Goal: Check status: Check status

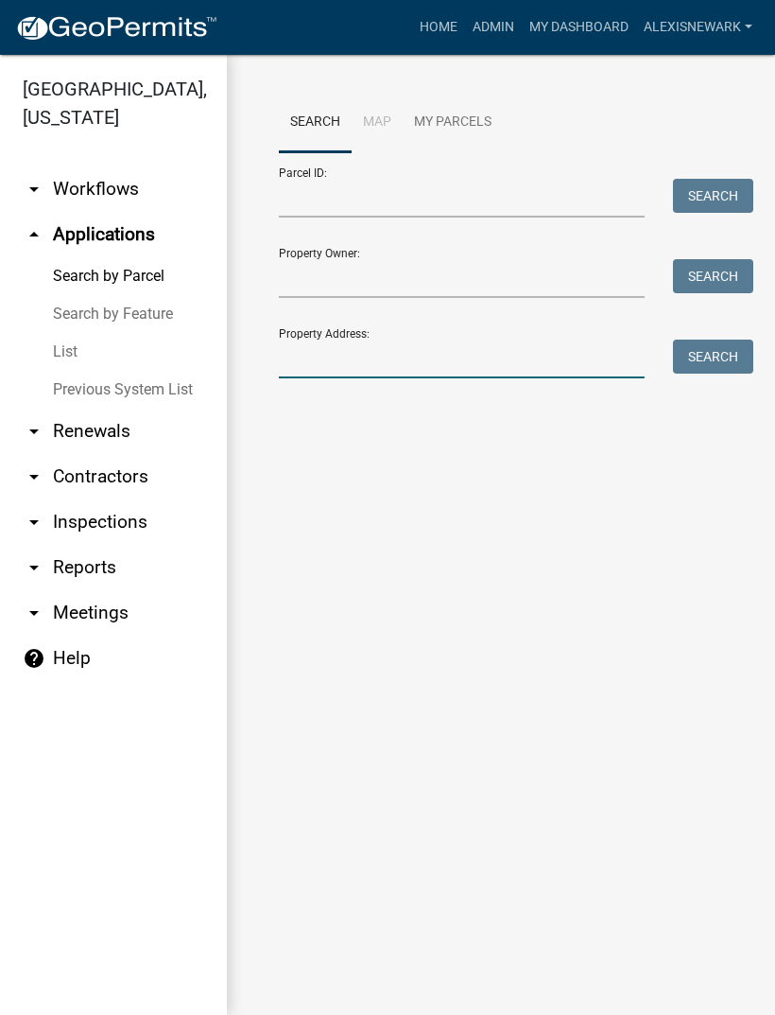
click at [417, 347] on input "Property Address:" at bounding box center [462, 358] width 366 height 39
type input "30995"
click at [691, 355] on button "Search" at bounding box center [713, 356] width 80 height 34
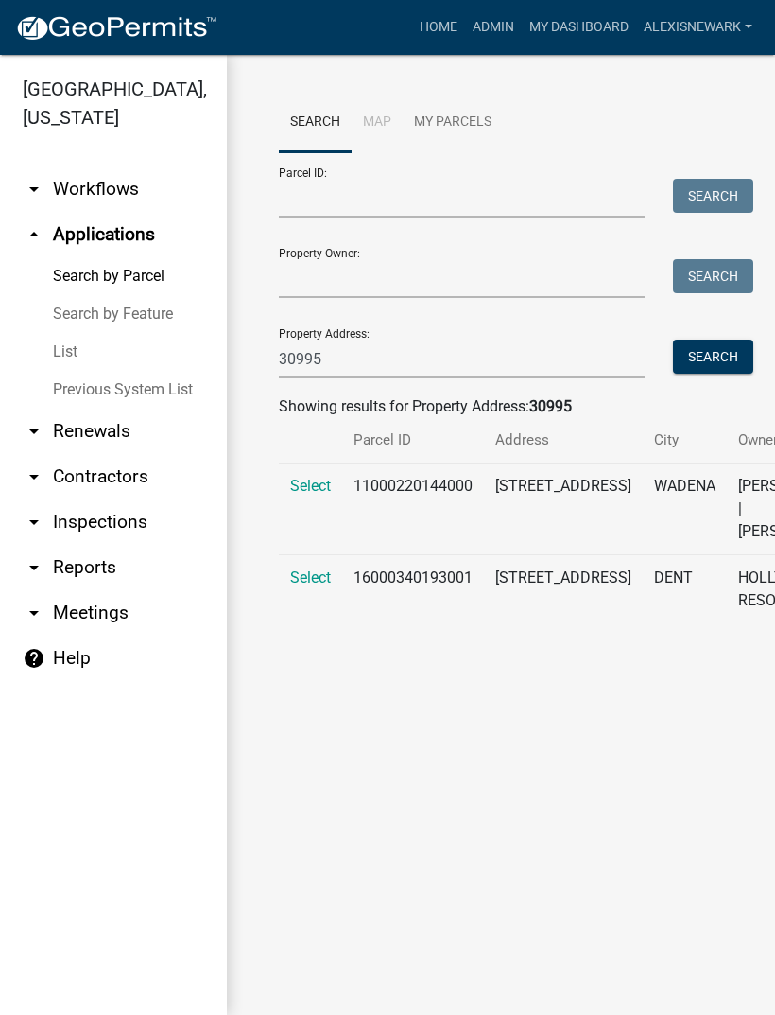
click at [317, 504] on td "Select" at bounding box center [310, 509] width 63 height 92
click at [314, 463] on td "Select" at bounding box center [310, 509] width 63 height 92
click at [318, 477] on span "Select" at bounding box center [310, 486] width 41 height 18
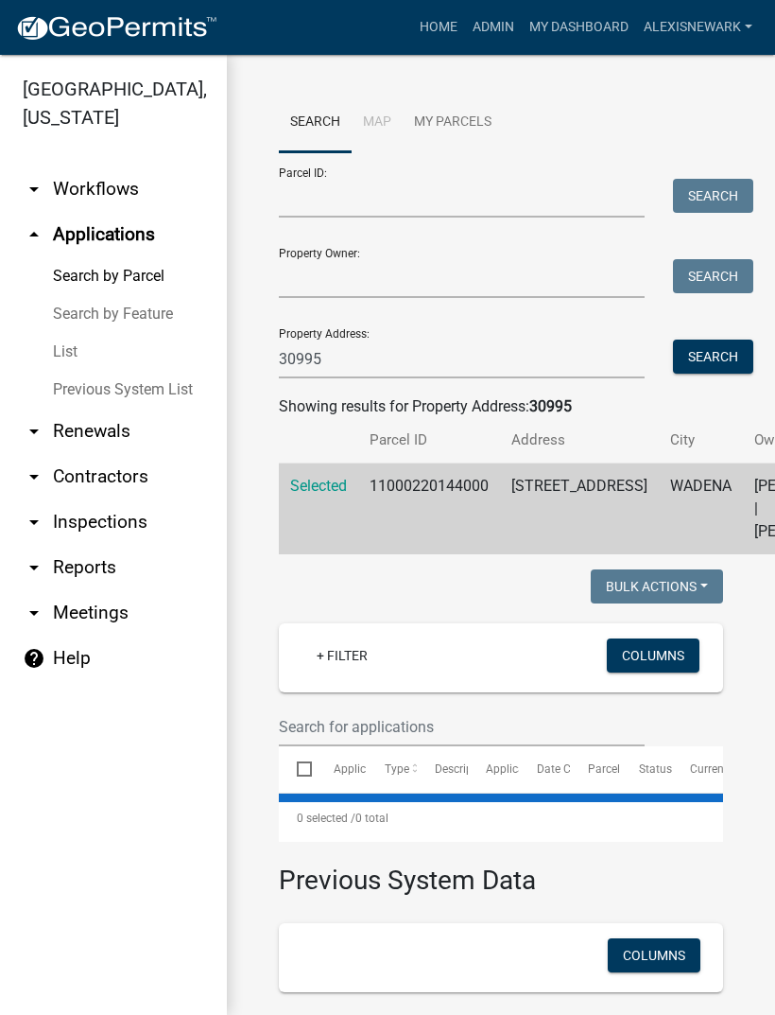
click at [326, 462] on th at bounding box center [318, 440] width 79 height 44
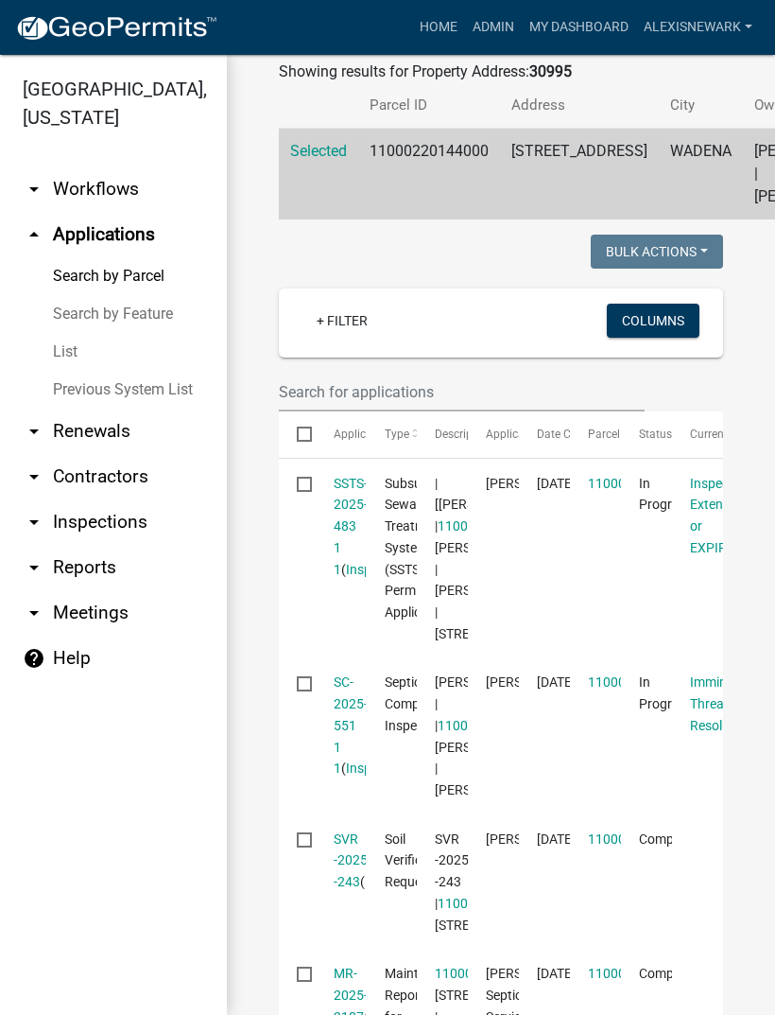
scroll to position [336, 0]
click at [365, 575] on link "SSTS-2025-483 1 1" at bounding box center [351, 525] width 34 height 101
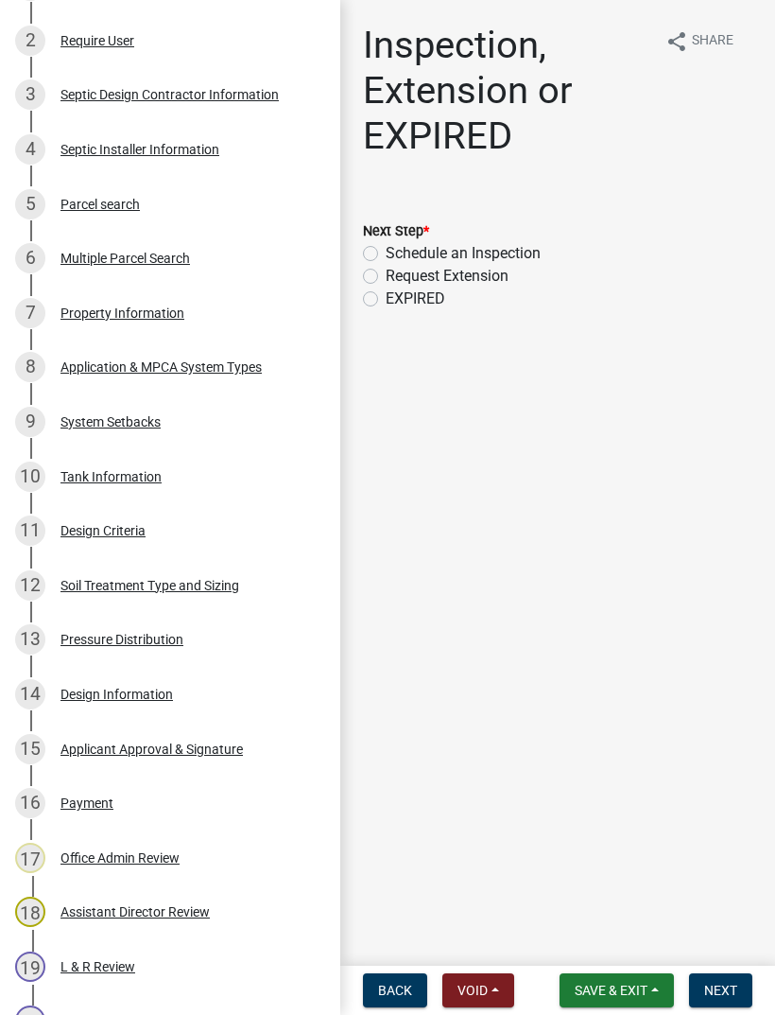
scroll to position [451, 0]
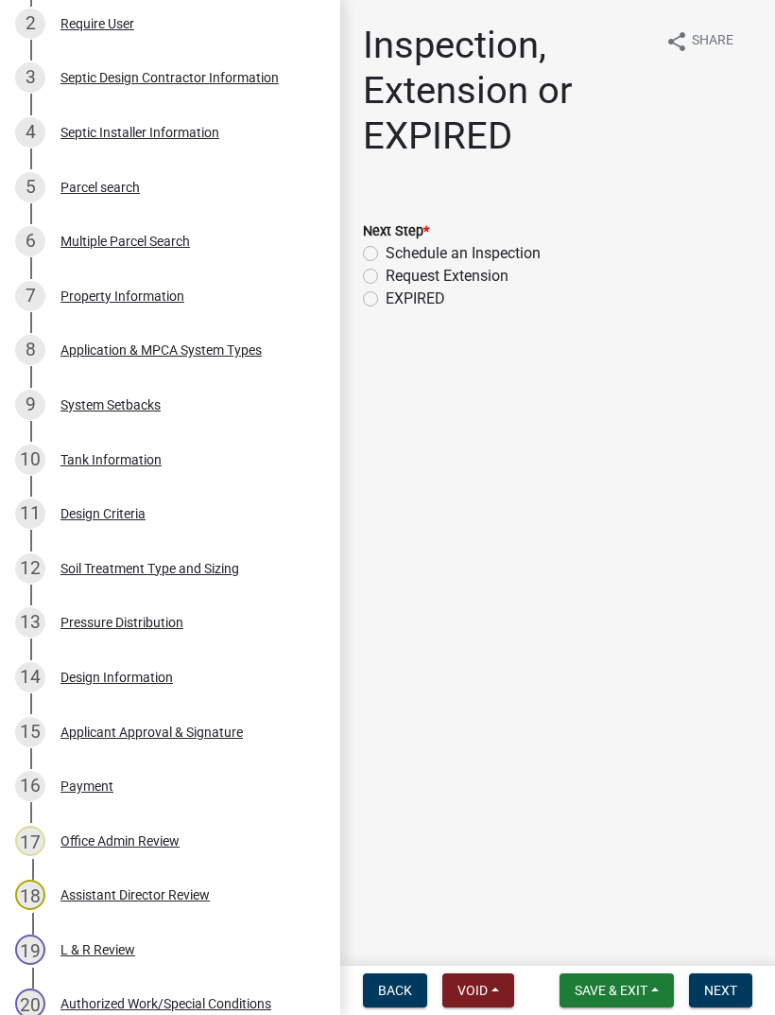
click at [92, 673] on div "Design Information" at bounding box center [117, 676] width 113 height 13
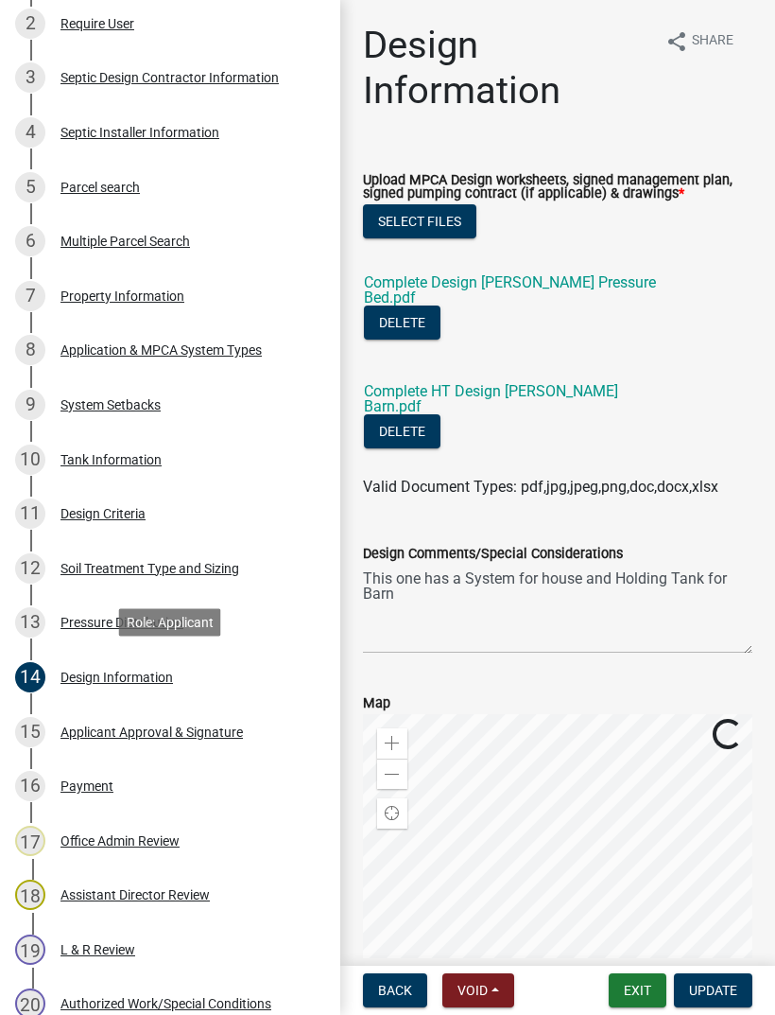
click at [567, 409] on link "Complete HT Design [PERSON_NAME] Barn.pdf" at bounding box center [491, 398] width 254 height 33
click at [549, 290] on link "Complete Design [PERSON_NAME] Pressure Bed.pdf" at bounding box center [510, 289] width 292 height 33
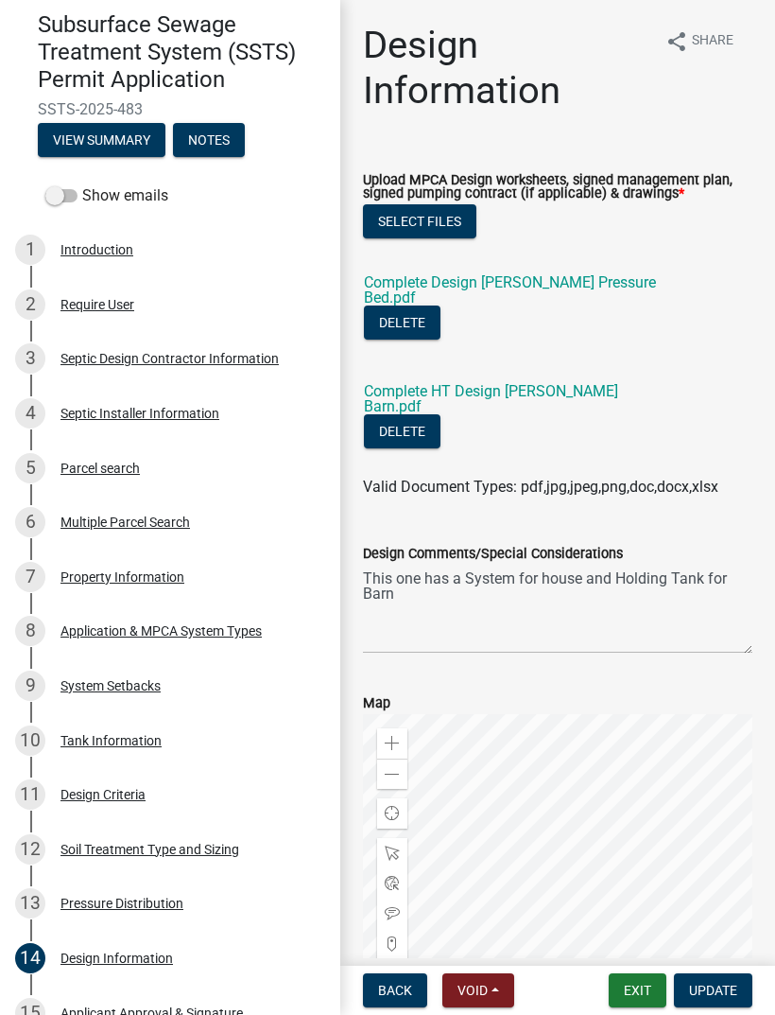
scroll to position [164, 0]
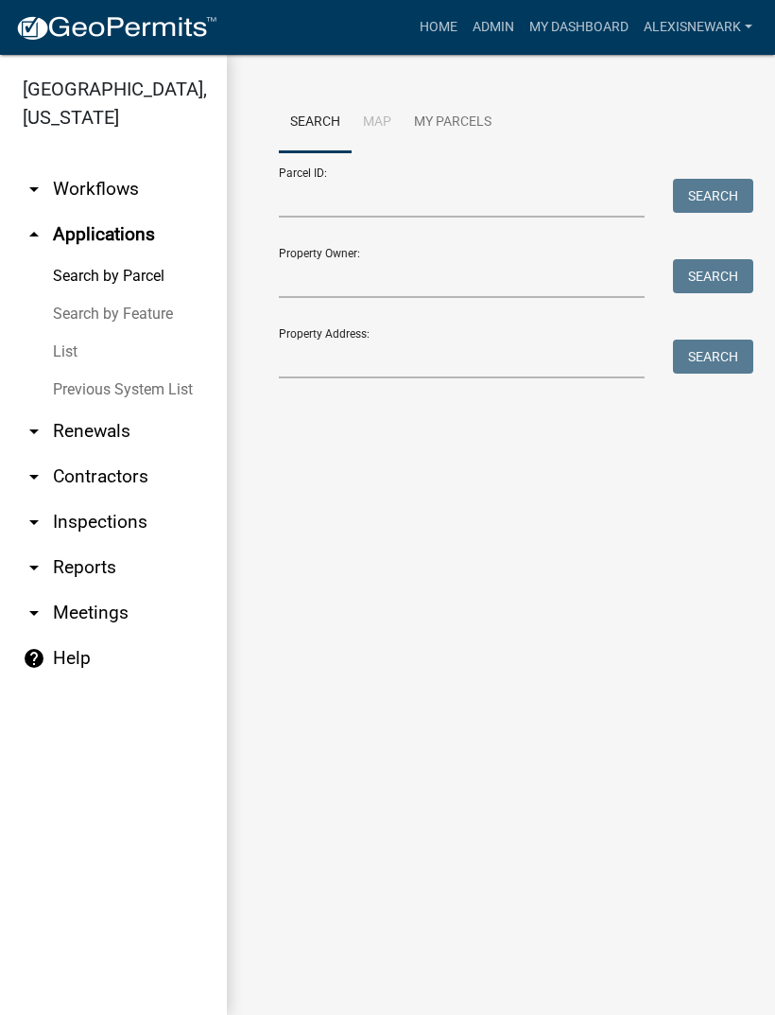
click at [445, 324] on div "Property Address: Search" at bounding box center [501, 345] width 444 height 65
click at [446, 343] on input "Property Address:" at bounding box center [462, 358] width 366 height 39
type input "60792"
click at [690, 353] on button "Search" at bounding box center [713, 356] width 80 height 34
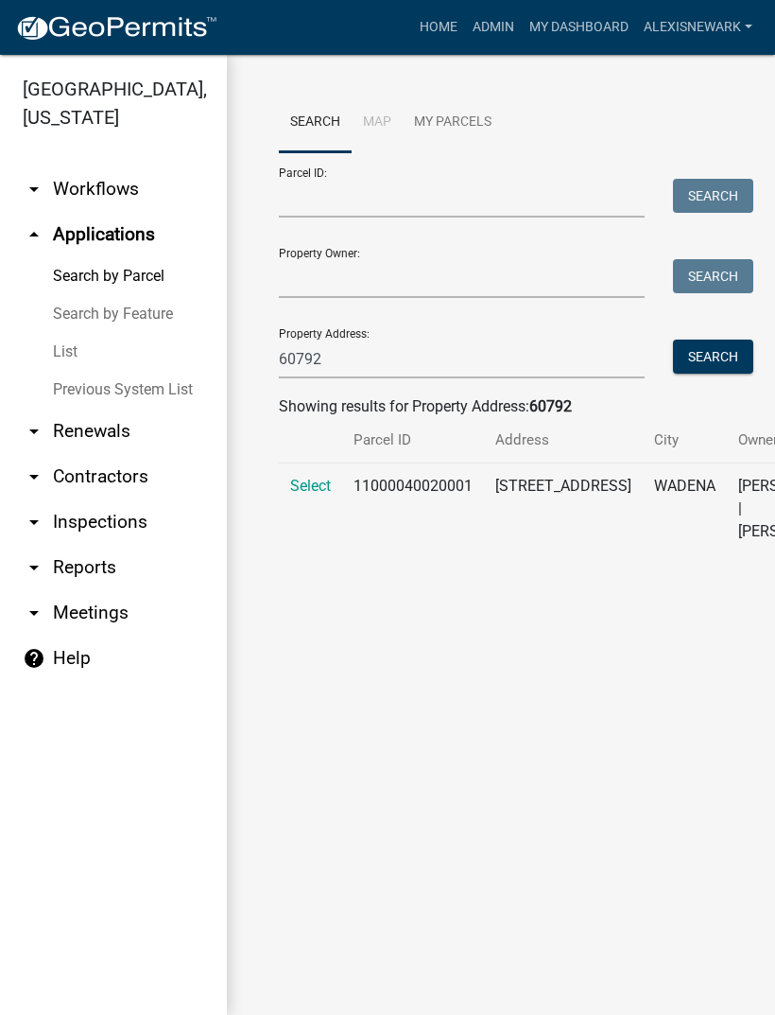
click at [310, 495] on span "Select" at bounding box center [310, 486] width 41 height 18
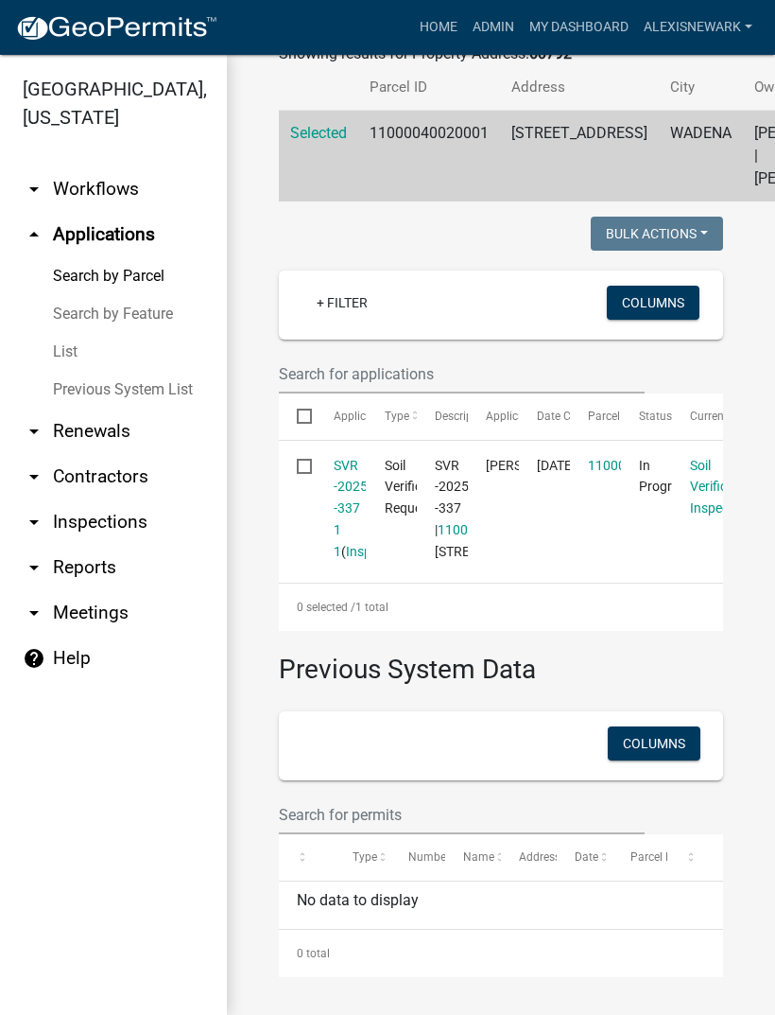
scroll to position [464, 0]
click at [342, 458] on link "SVR -2025 -337 1 1" at bounding box center [351, 508] width 34 height 101
